Goal: Obtain resource: Obtain resource

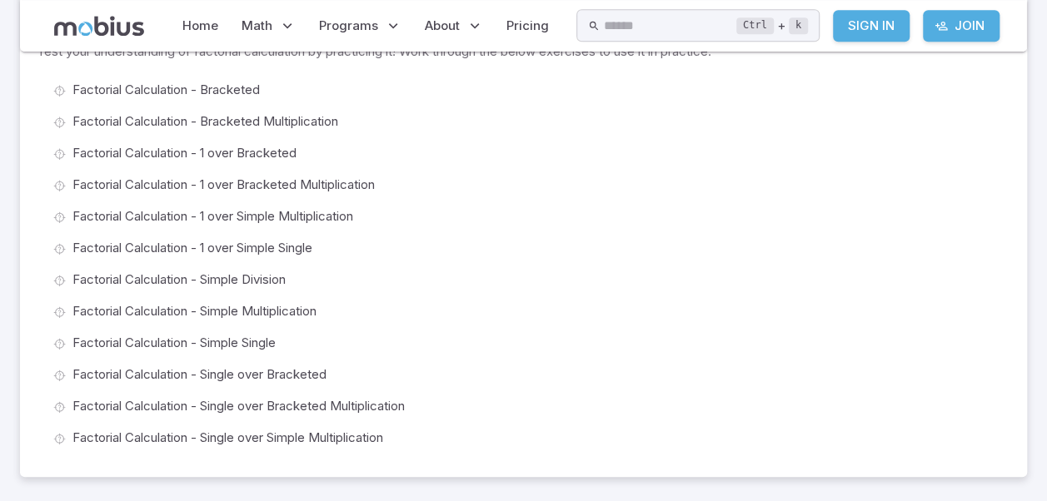
click at [240, 158] on span "Factorial Calculation - 1 over Bracketed" at bounding box center [534, 153] width 924 height 18
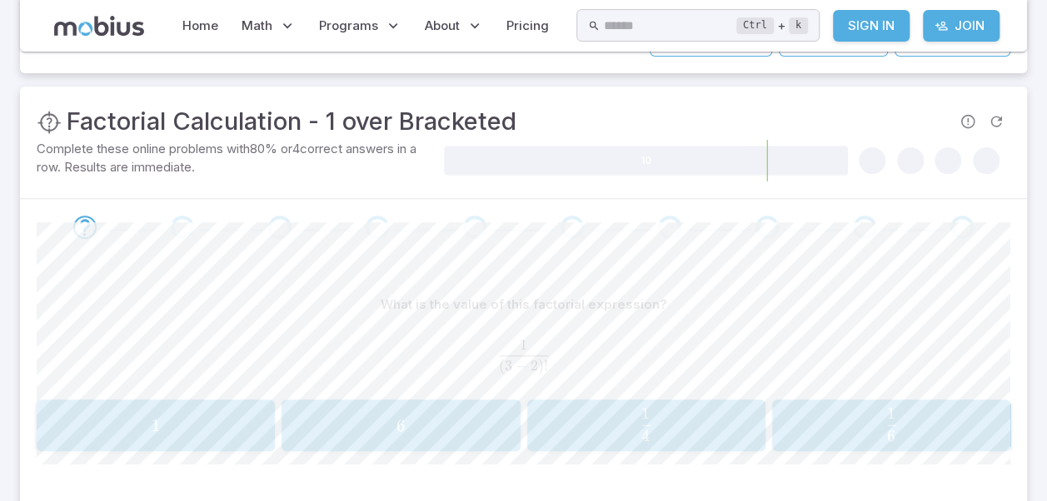
scroll to position [233, 0]
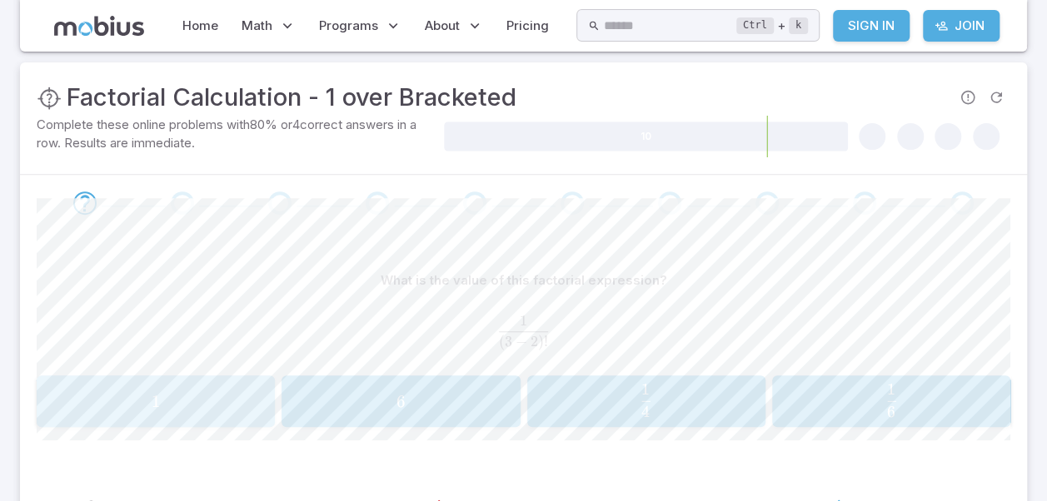
click at [138, 391] on span "1" at bounding box center [155, 401] width 227 height 21
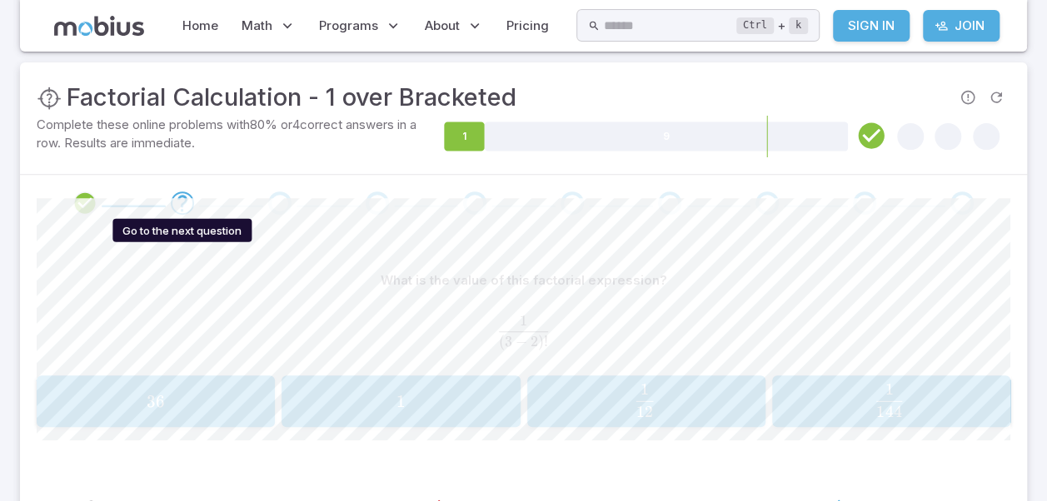
click at [182, 205] on icon "Go to the next question" at bounding box center [182, 203] width 20 height 20
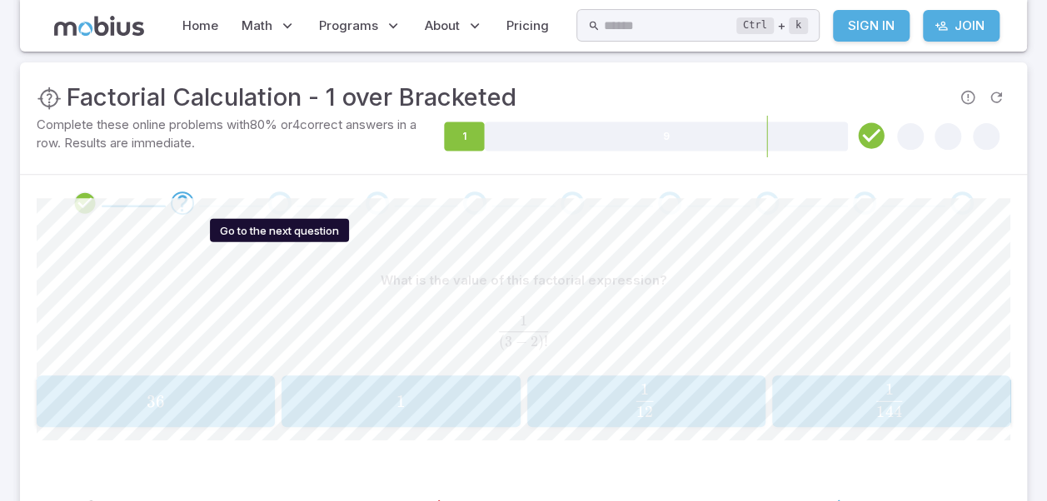
click at [278, 200] on div "Go to the next question" at bounding box center [279, 203] width 23 height 23
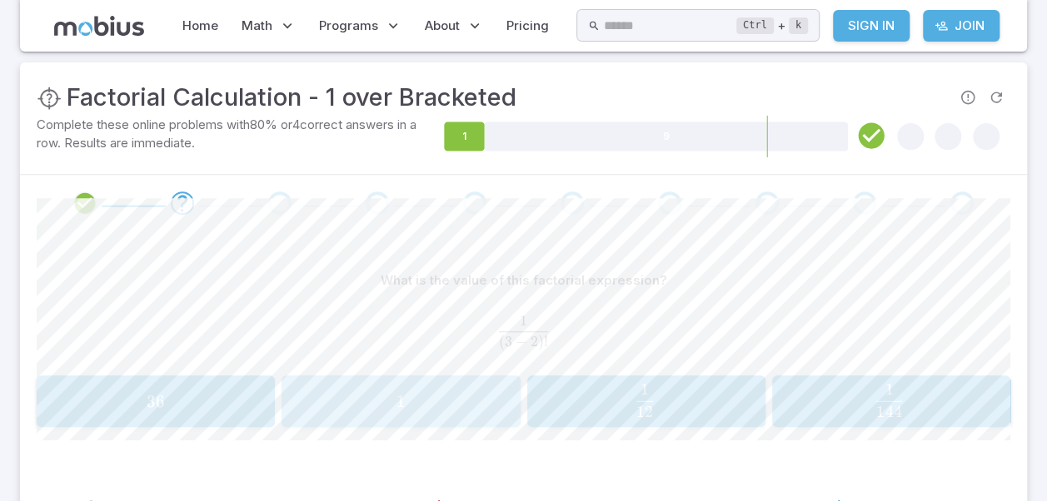
click at [401, 395] on span "1" at bounding box center [400, 401] width 9 height 21
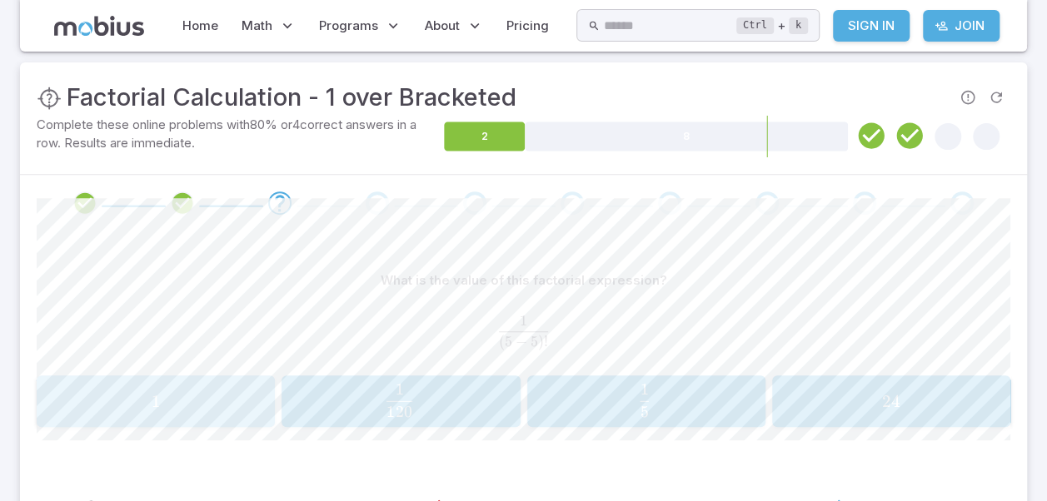
click at [167, 409] on span "1" at bounding box center [155, 401] width 227 height 21
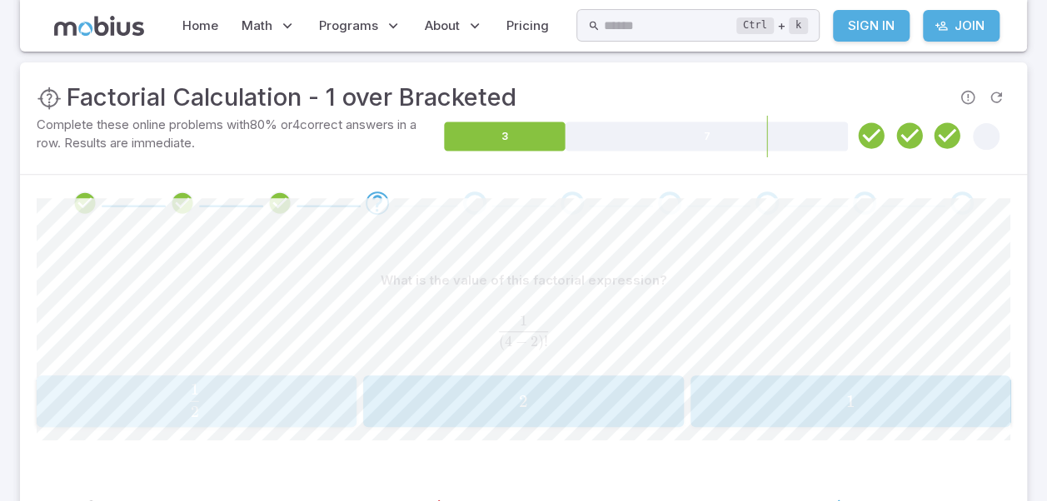
click at [189, 401] on span "2 1 ​" at bounding box center [194, 400] width 12 height 19
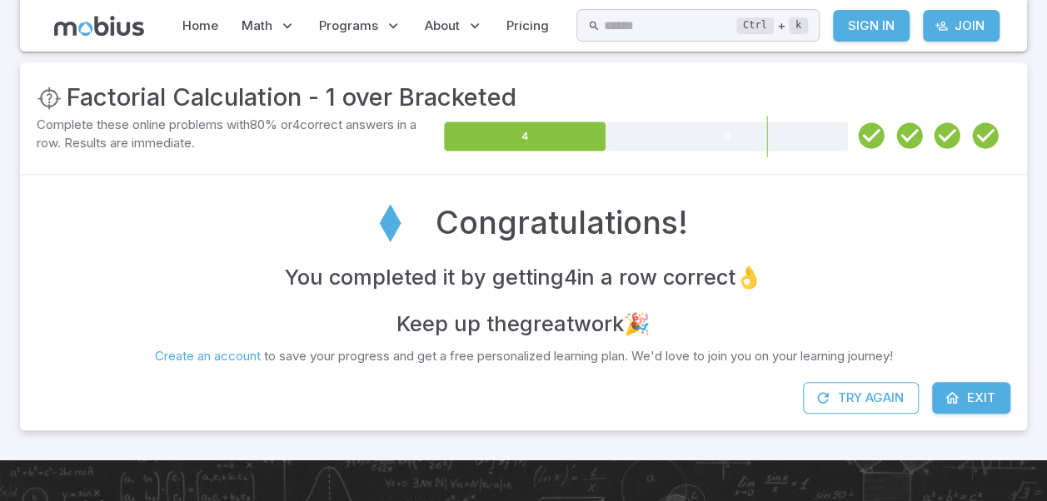
click at [189, 401] on div "Try Again Exit" at bounding box center [523, 406] width 1007 height 48
click at [963, 400] on link "Exit" at bounding box center [971, 398] width 78 height 32
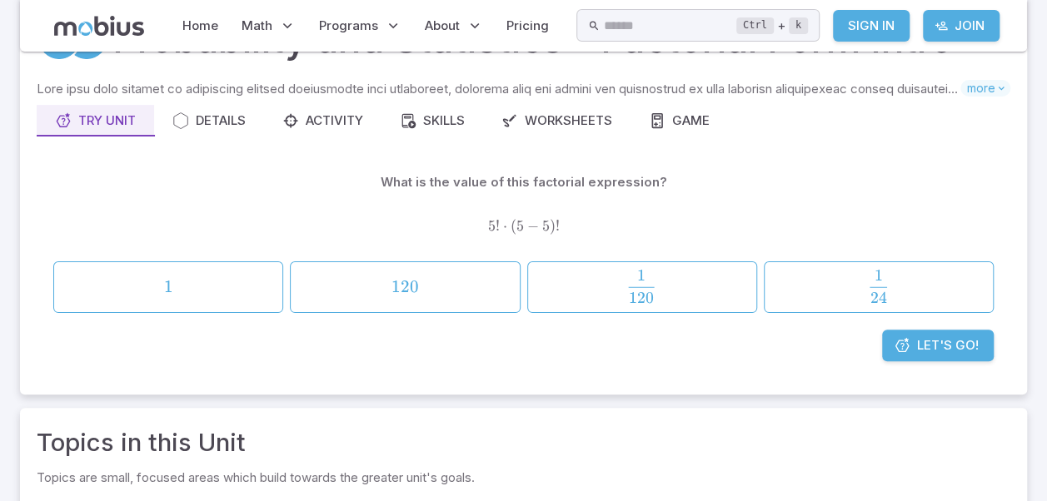
scroll to position [100, 0]
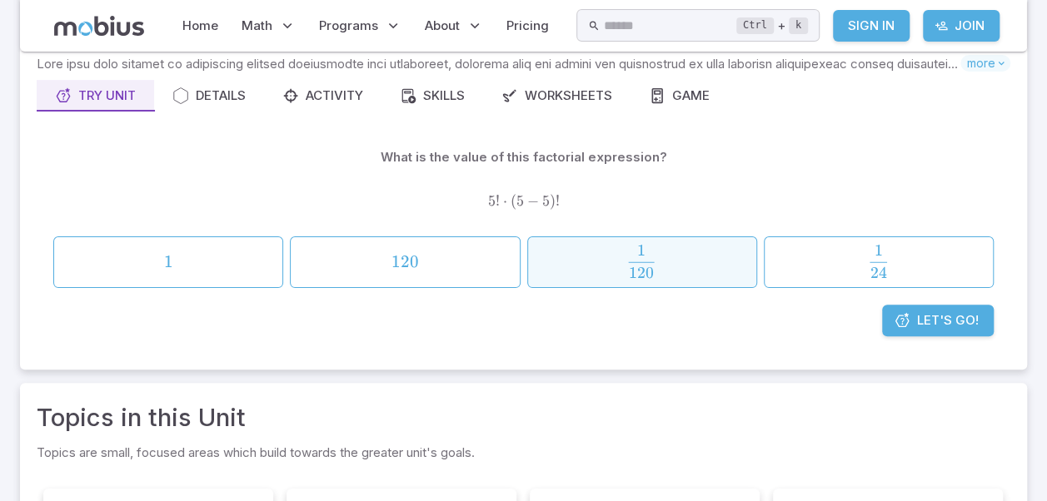
click at [640, 255] on span "1" at bounding box center [641, 250] width 8 height 19
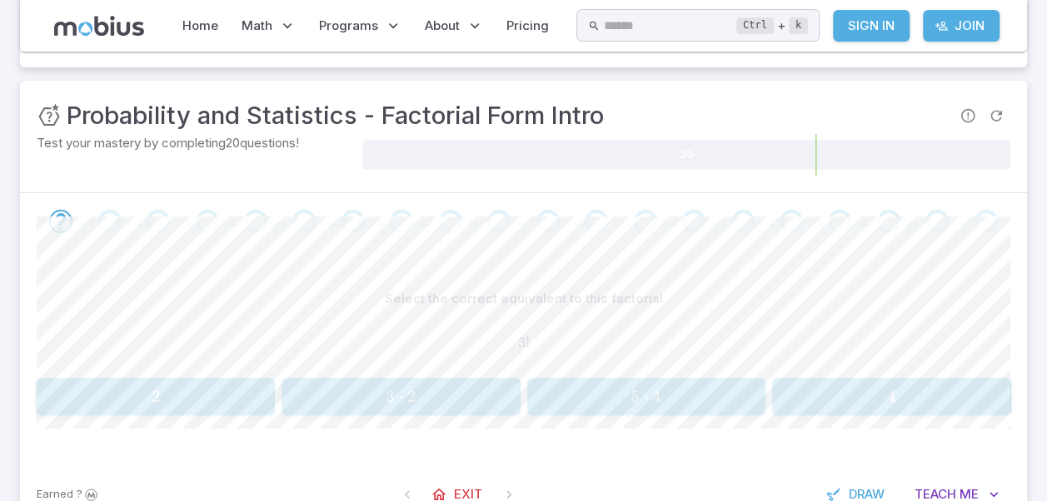
scroll to position [333, 0]
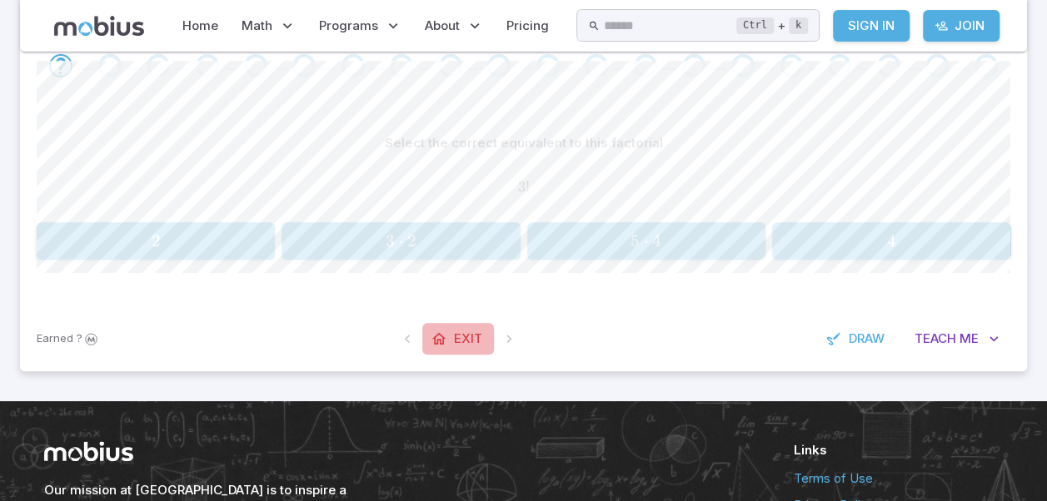
click at [461, 338] on span "Exit" at bounding box center [468, 339] width 28 height 18
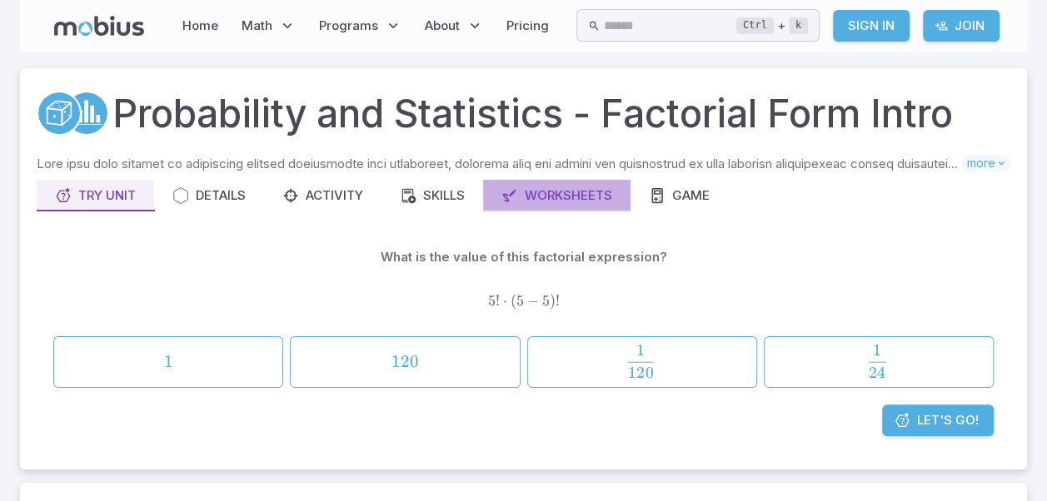
click at [581, 200] on div "Worksheets" at bounding box center [556, 196] width 111 height 18
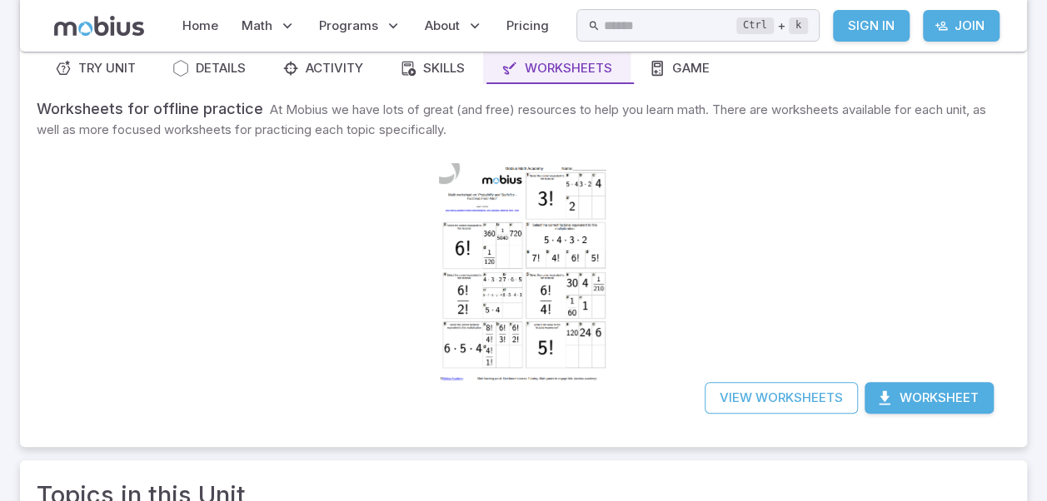
scroll to position [133, 0]
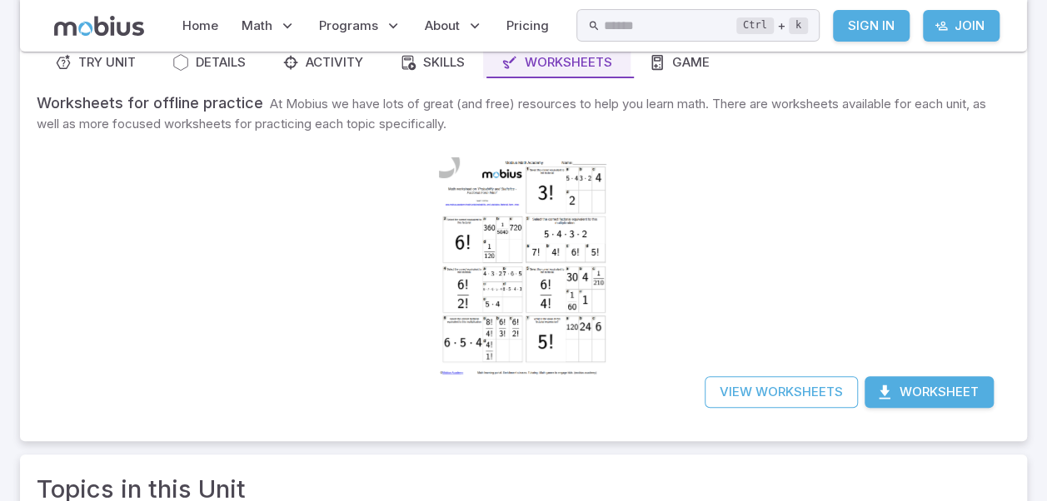
click at [526, 293] on div at bounding box center [524, 267] width 170 height 240
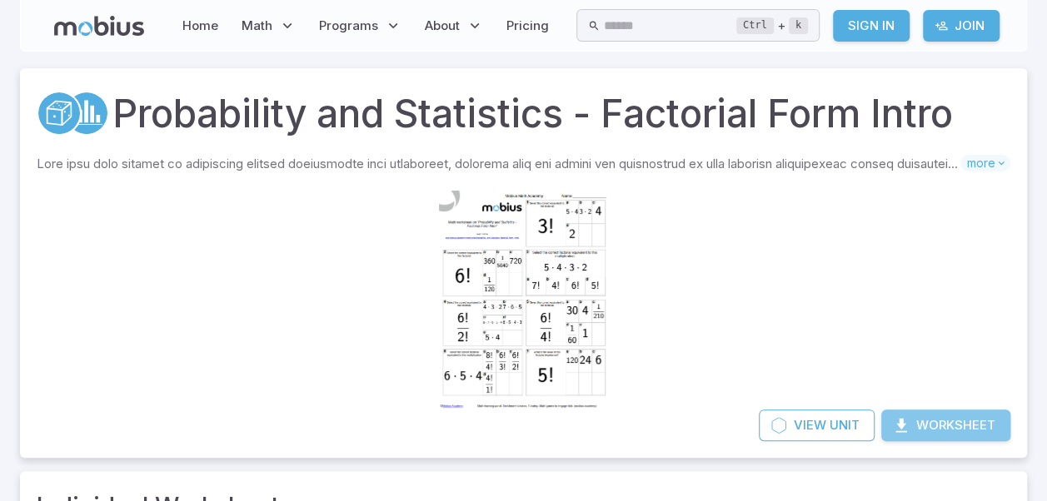
click at [910, 430] on button "Worksheet" at bounding box center [945, 426] width 129 height 32
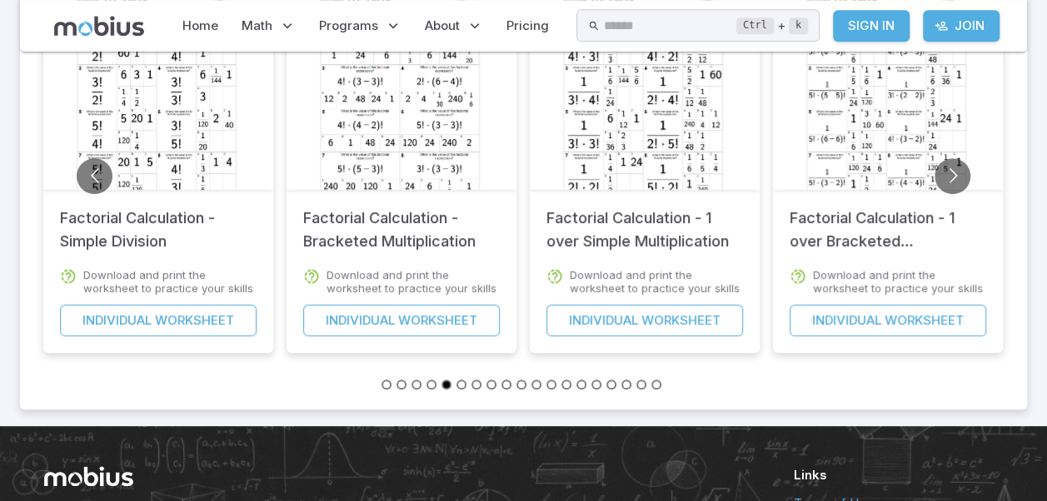
scroll to position [600, 0]
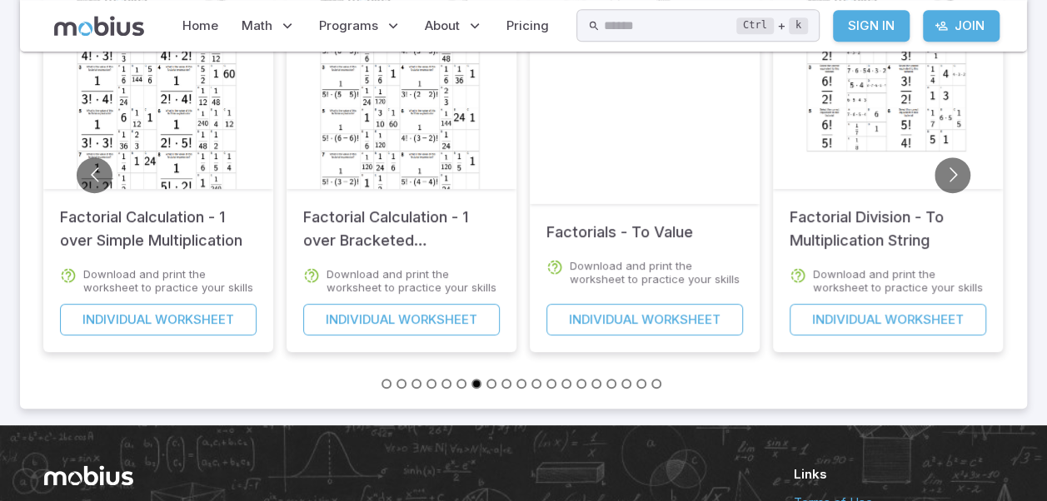
click at [401, 153] on div at bounding box center [401, 97] width 170 height 240
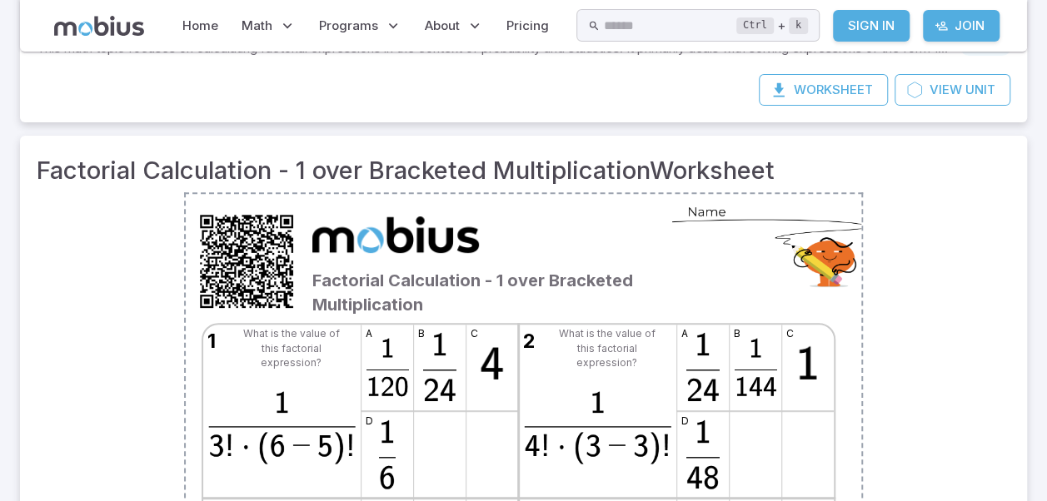
scroll to position [233, 0]
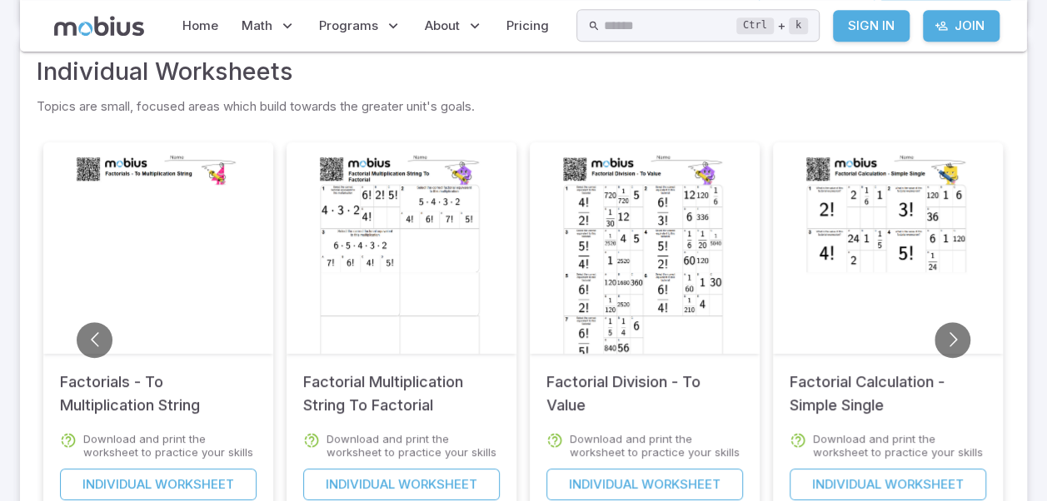
scroll to position [400, 0]
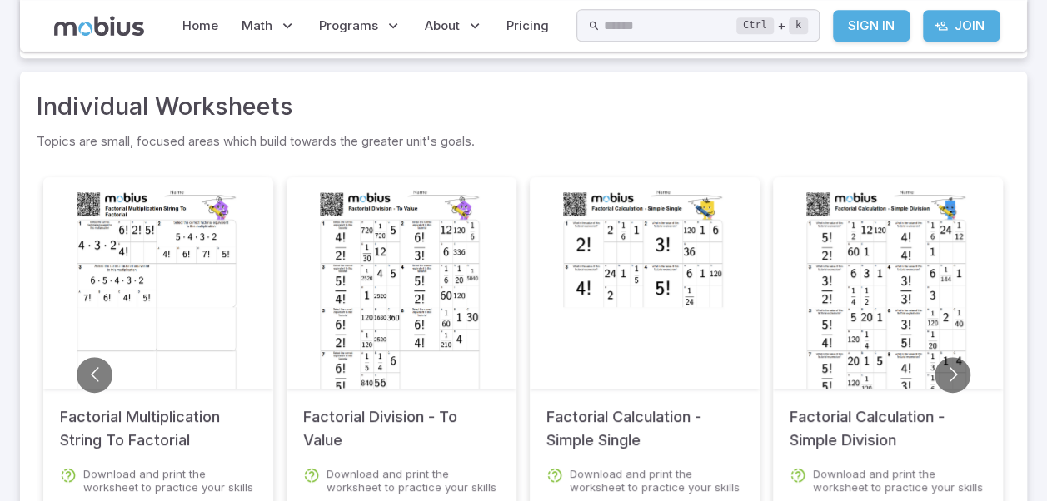
click at [879, 365] on div at bounding box center [888, 297] width 170 height 240
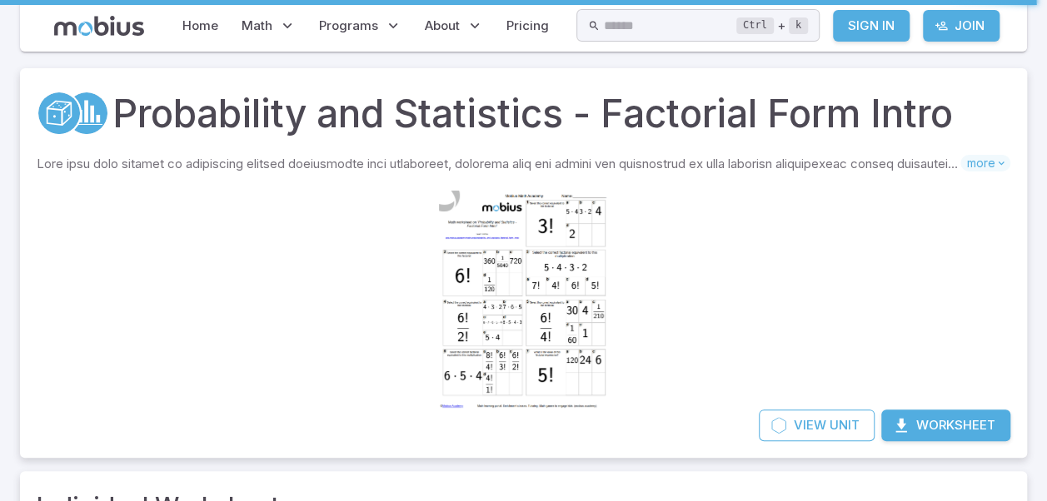
scroll to position [400, 0]
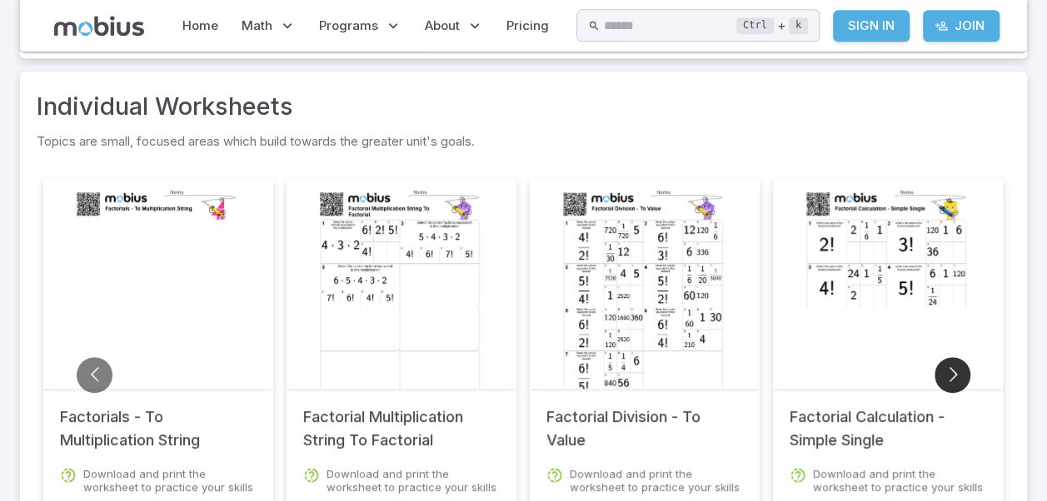
click at [948, 371] on button "Go to next slide" at bounding box center [952, 375] width 36 height 36
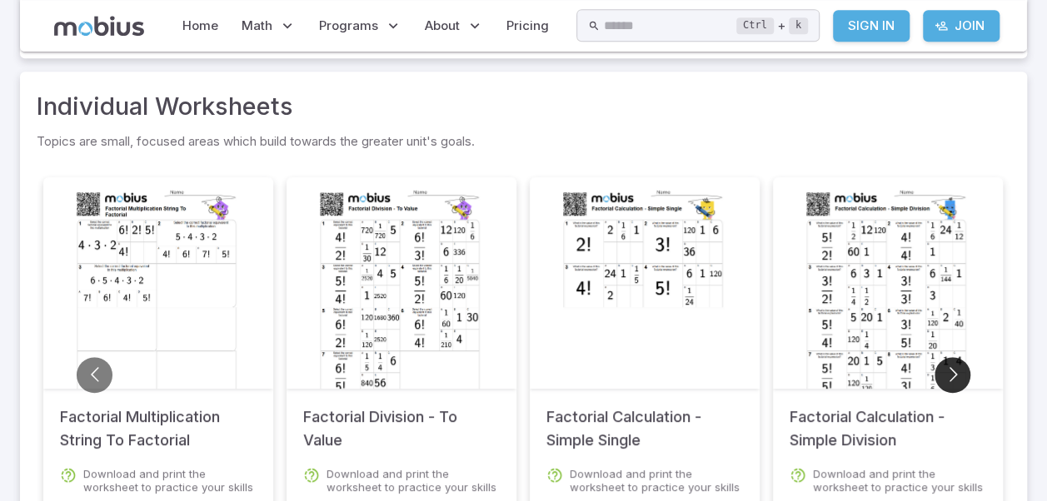
click at [948, 371] on button "Go to next slide" at bounding box center [952, 375] width 36 height 36
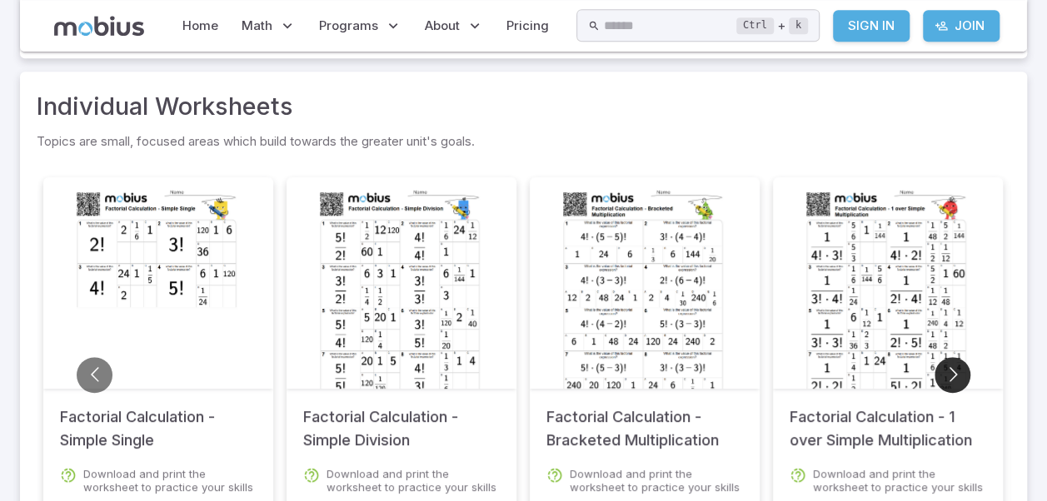
click at [948, 371] on button "Go to next slide" at bounding box center [952, 375] width 36 height 36
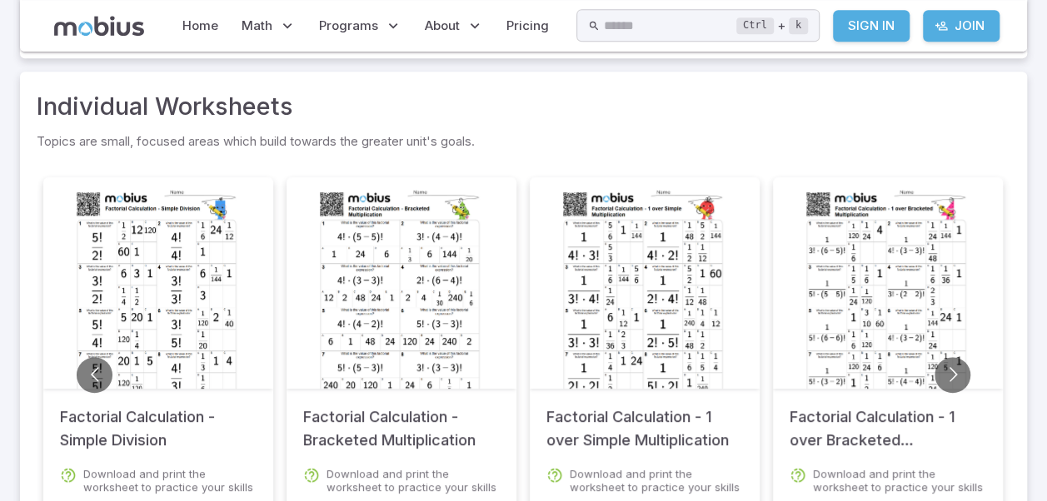
click at [410, 321] on div at bounding box center [401, 297] width 170 height 240
